Goal: Task Accomplishment & Management: Complete application form

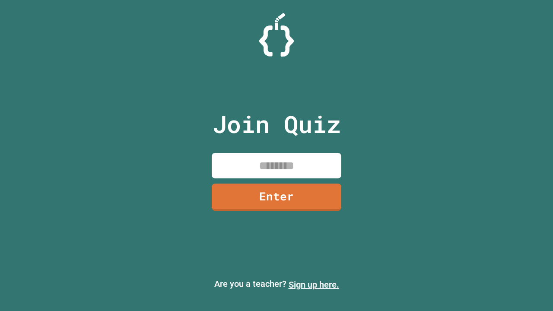
click at [314, 285] on link "Sign up here." at bounding box center [314, 285] width 51 height 10
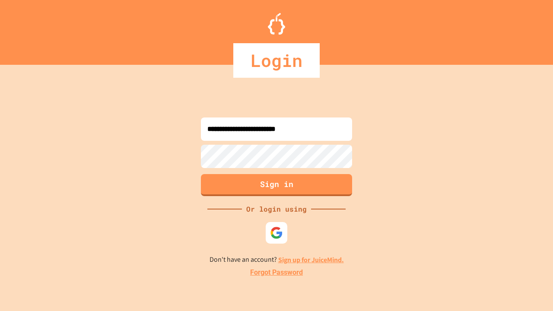
type input "**********"
